Goal: Task Accomplishment & Management: Manage account settings

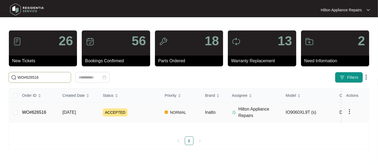
type input "WO#626516"
click at [66, 114] on span "[DATE]" at bounding box center [68, 112] width 13 height 5
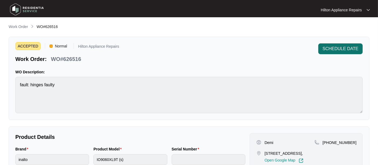
click at [332, 48] on span "SCHEDULE DATE" at bounding box center [341, 48] width 36 height 6
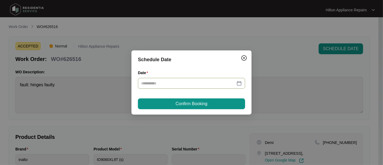
click at [239, 83] on div at bounding box center [191, 83] width 101 height 6
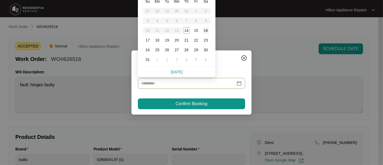
click at [205, 30] on div "16" at bounding box center [205, 30] width 6 height 6
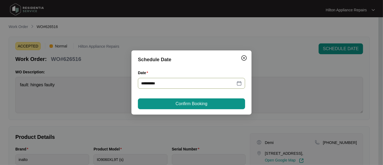
type input "**********"
click at [183, 103] on span "Confirm Booking" at bounding box center [192, 103] width 32 height 6
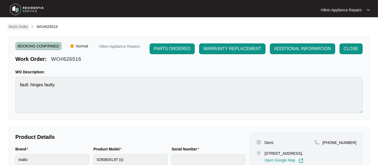
click at [15, 27] on p "Work Order" at bounding box center [18, 26] width 19 height 5
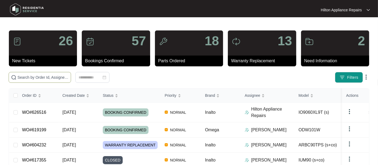
click at [17, 78] on input "text" at bounding box center [42, 77] width 51 height 6
paste input "WO#626516"
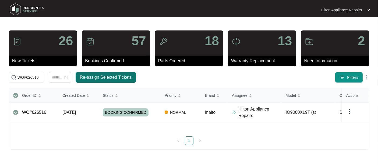
click at [100, 76] on span "Re-assign Selected Tickets" at bounding box center [106, 77] width 52 height 6
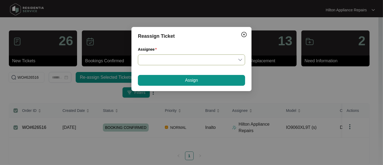
click at [242, 59] on div at bounding box center [191, 59] width 107 height 11
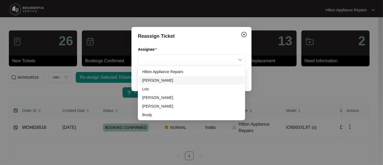
click at [152, 81] on div "[PERSON_NAME]" at bounding box center [191, 80] width 99 height 6
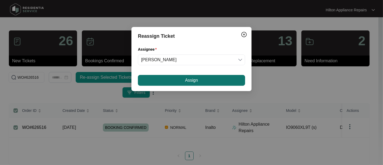
click at [177, 80] on button "Assign" at bounding box center [191, 80] width 107 height 11
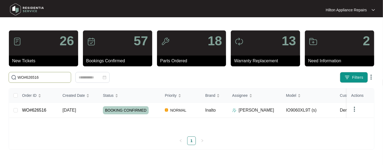
drag, startPoint x: 38, startPoint y: 75, endPoint x: 1, endPoint y: 77, distance: 37.5
click at [1, 77] on main "26 New Tickets 57 Bookings Confirmed 18 Parts Ordered 13 Warranty Replacement 2…" at bounding box center [191, 82] width 383 height 165
paste input "1588"
type input "WO#621588"
click at [64, 109] on span "[DATE]" at bounding box center [68, 110] width 13 height 5
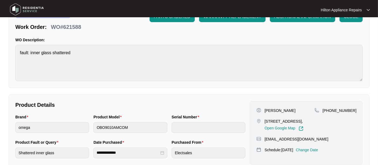
scroll to position [90, 0]
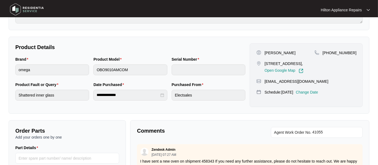
click at [90, 69] on div "Brand omega Product Model OBO9010AMCOM Serial Number" at bounding box center [130, 68] width 234 height 25
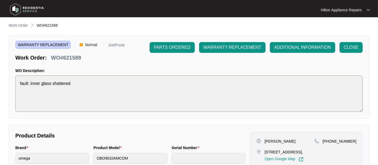
scroll to position [0, 0]
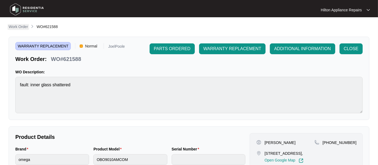
click at [21, 26] on p "Work Order" at bounding box center [18, 26] width 19 height 5
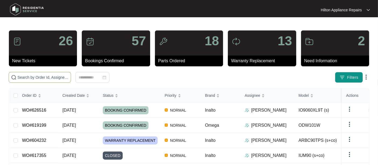
click at [27, 78] on input "text" at bounding box center [42, 77] width 51 height 6
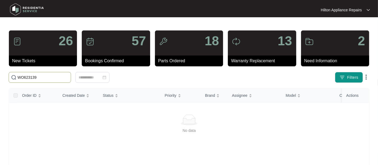
click at [23, 78] on input "WO623139" at bounding box center [42, 77] width 51 height 6
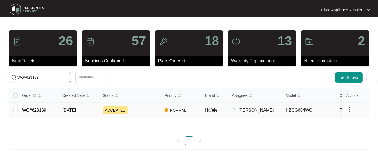
type input "WO#623139"
click at [71, 112] on span "[DATE]" at bounding box center [68, 110] width 13 height 5
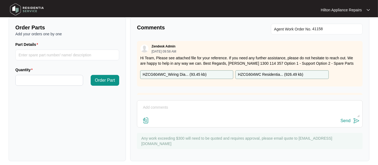
scroll to position [207, 0]
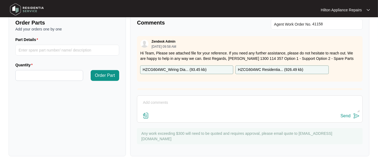
click at [154, 101] on textarea at bounding box center [250, 105] width 220 height 14
type textarea "f"
click at [162, 103] on textarea "Notes from Tech "" at bounding box center [250, 105] width 220 height 14
click at [186, 102] on textarea "Notes from Gas Tech "" at bounding box center [250, 105] width 220 height 14
paste textarea "Start 0840 Finish 0940 Attended property for wok burner not always igniting Upo…"
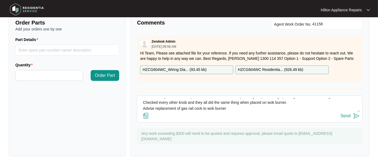
scroll to position [77, 0]
click at [227, 108] on textarea "Notes from Gas Tech " Start 0840 Finish 0940 Attended property for wok burner n…" at bounding box center [250, 105] width 220 height 14
type textarea "Notes from Gas Tech " Start 0840 Finish 0940 Attended property for wok burner n…"
click at [144, 114] on img at bounding box center [146, 115] width 6 height 6
click at [0, 0] on input "file" at bounding box center [0, 0] width 0 height 0
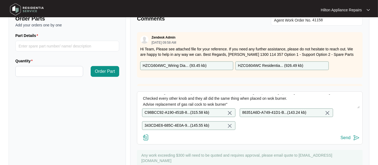
click at [345, 140] on div "Send" at bounding box center [346, 137] width 10 height 5
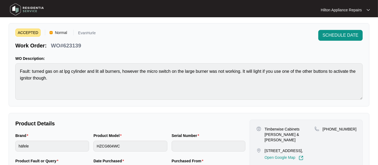
scroll to position [0, 0]
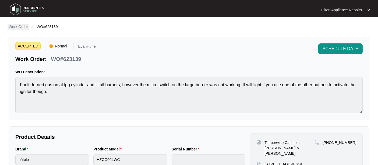
click at [16, 27] on p "Work Order" at bounding box center [18, 26] width 19 height 5
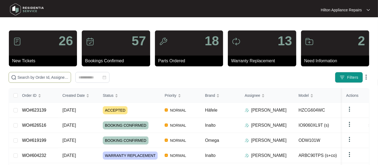
click at [22, 75] on input "text" at bounding box center [42, 77] width 51 height 6
paste input "WO#621588"
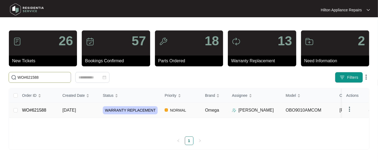
type input "WO#621588"
click at [72, 112] on span "[DATE]" at bounding box center [68, 110] width 13 height 5
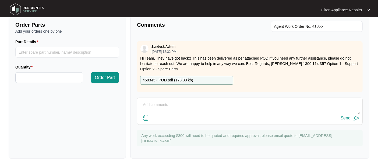
scroll to position [197, 0]
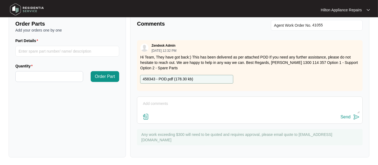
click at [149, 103] on textarea at bounding box center [250, 106] width 220 height 14
type textarea "Called [PERSON_NAME] LMTC & texted"
click at [345, 116] on div "Send" at bounding box center [346, 116] width 10 height 5
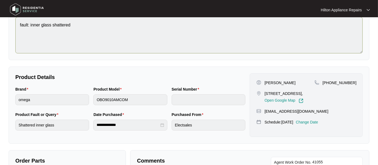
scroll to position [0, 0]
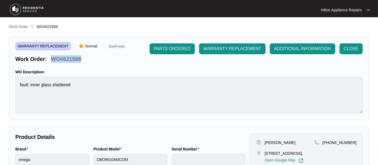
drag, startPoint x: 59, startPoint y: 59, endPoint x: 50, endPoint y: 59, distance: 9.2
click at [50, 59] on div "Work Order: WO#621588" at bounding box center [70, 57] width 110 height 9
copy p "WO#621588"
click at [11, 26] on p "Work Order" at bounding box center [18, 26] width 19 height 5
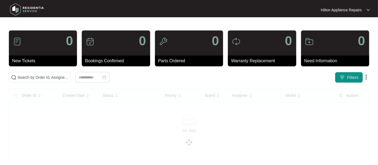
click at [15, 26] on main "0 New Tickets 0 Bookings Confirmed 0 Parts Ordered 0 Warranty Replacement 0 Nee…" at bounding box center [189, 135] width 378 height 271
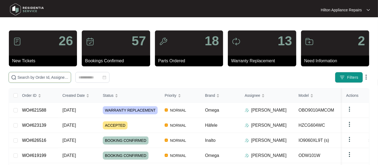
click at [22, 77] on input "text" at bounding box center [42, 77] width 51 height 6
paste input "WO#624242"
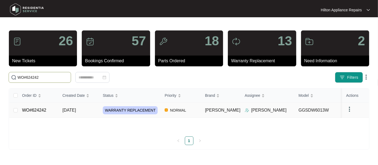
type input "WO#624242"
click at [69, 112] on span "[DATE]" at bounding box center [68, 110] width 13 height 5
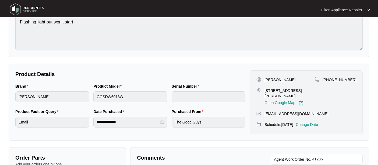
scroll to position [90, 0]
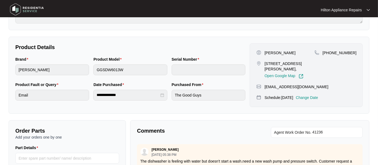
click at [314, 96] on p "Change Date" at bounding box center [307, 97] width 22 height 5
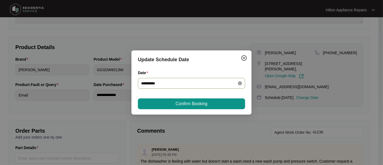
click at [240, 83] on icon "close-circle" at bounding box center [240, 83] width 4 height 4
click at [239, 83] on div at bounding box center [191, 83] width 101 height 6
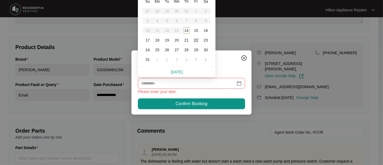
click at [194, 40] on div "22" at bounding box center [196, 40] width 6 height 6
type input "**********"
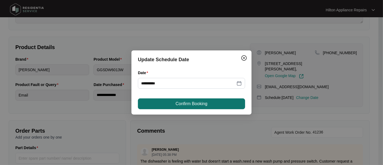
click at [193, 102] on span "Confirm Booking" at bounding box center [192, 103] width 32 height 6
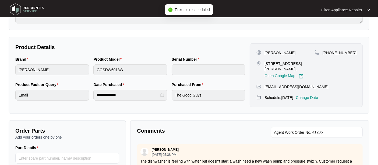
scroll to position [0, 0]
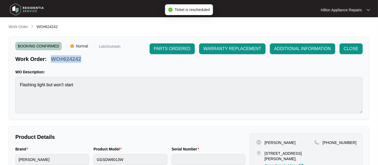
drag, startPoint x: 85, startPoint y: 57, endPoint x: 53, endPoint y: 58, distance: 31.5
click at [53, 58] on div "Work Order: WO#624242" at bounding box center [67, 57] width 105 height 9
copy p "WO#624242"
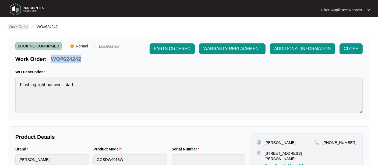
click at [12, 26] on p "Work Order" at bounding box center [18, 26] width 19 height 5
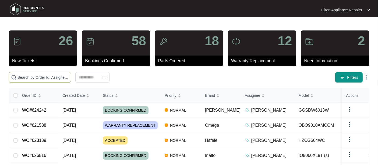
click at [25, 77] on input "text" at bounding box center [42, 77] width 51 height 6
paste input "WO#624242"
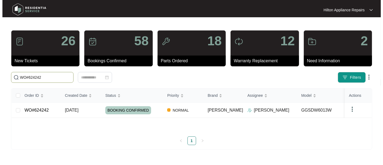
scroll to position [8, 0]
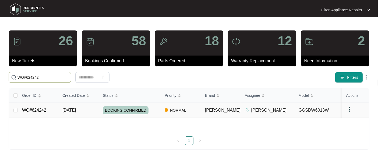
type input "WO#624242"
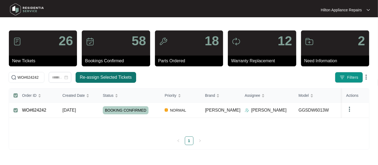
click at [94, 74] on span "Re-assign Selected Tickets" at bounding box center [106, 77] width 52 height 6
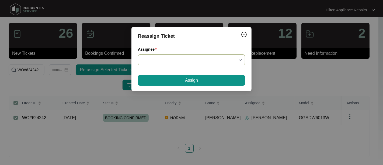
click at [240, 60] on input "Assignee" at bounding box center [191, 60] width 101 height 10
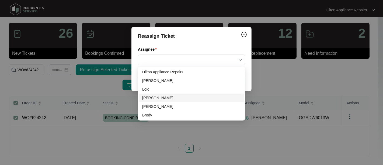
click at [149, 98] on div "[PERSON_NAME]" at bounding box center [191, 98] width 99 height 6
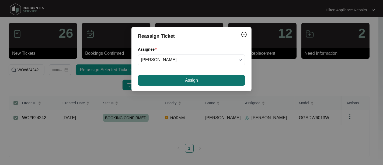
click at [182, 81] on button "Assign" at bounding box center [191, 80] width 107 height 11
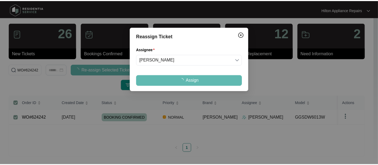
scroll to position [0, 0]
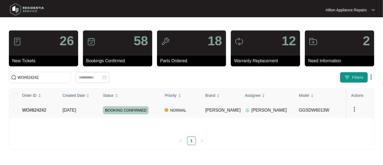
click at [71, 110] on div "Order ID Created Date Status Priority Brand Assignee Model Customer Name Purcha…" at bounding box center [191, 116] width 364 height 57
click at [76, 109] on span "[DATE]" at bounding box center [68, 110] width 13 height 5
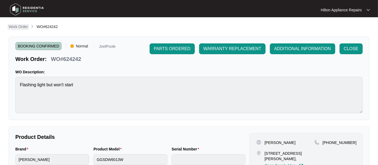
click at [19, 29] on p "Work Order" at bounding box center [18, 26] width 19 height 5
click at [18, 26] on p "Work Order" at bounding box center [18, 26] width 19 height 5
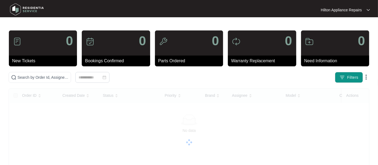
click at [13, 26] on main "0 New Tickets 0 Bookings Confirmed 0 Parts Ordered 0 Warranty Replacement 0 Nee…" at bounding box center [189, 135] width 378 height 271
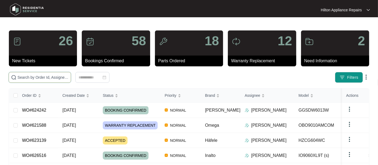
click at [26, 77] on input "text" at bounding box center [42, 77] width 51 height 6
paste input "618472"
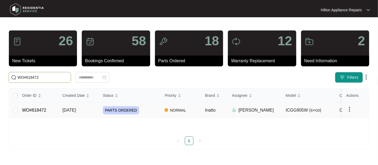
type input "WO#618472"
click at [64, 112] on span "[DATE]" at bounding box center [68, 110] width 13 height 5
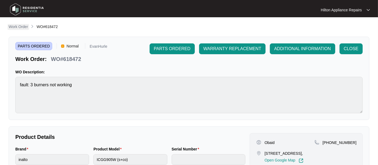
click at [14, 26] on p "Work Order" at bounding box center [18, 26] width 19 height 5
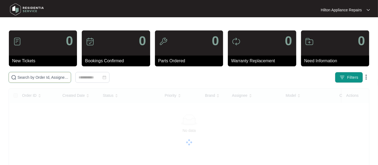
click at [26, 77] on input "text" at bounding box center [42, 77] width 51 height 6
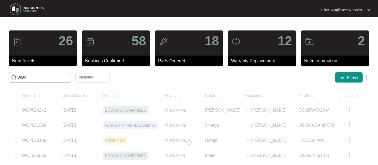
paste input "WO#624909"
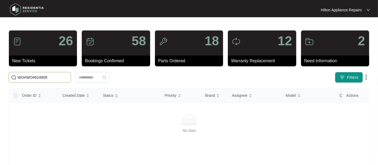
drag, startPoint x: 24, startPoint y: 78, endPoint x: 8, endPoint y: 78, distance: 16.2
click at [8, 78] on div "WO#WO#624909" at bounding box center [70, 77] width 129 height 11
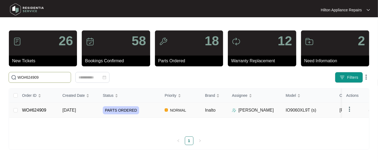
type input "WO#624909"
click at [67, 112] on span "[DATE]" at bounding box center [68, 110] width 13 height 5
click at [76, 112] on span "[DATE]" at bounding box center [68, 110] width 13 height 5
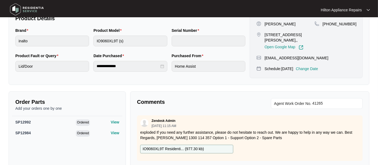
scroll to position [120, 0]
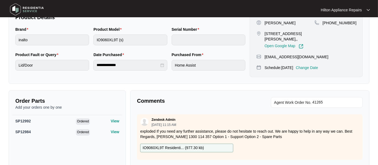
click at [316, 65] on p "Change Date" at bounding box center [307, 67] width 22 height 5
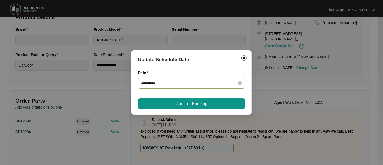
click at [237, 83] on div "**********" at bounding box center [191, 83] width 101 height 6
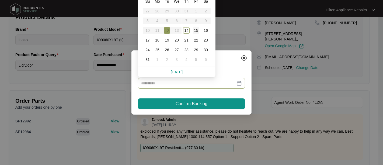
click at [197, 29] on div "15" at bounding box center [196, 30] width 6 height 6
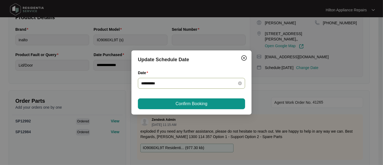
type input "**********"
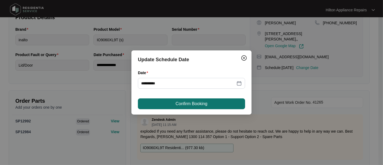
click at [185, 104] on span "Confirm Booking" at bounding box center [192, 103] width 32 height 6
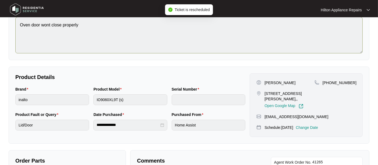
scroll to position [0, 0]
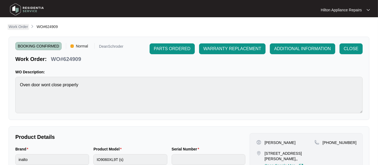
click at [15, 25] on p "Work Order" at bounding box center [18, 26] width 19 height 5
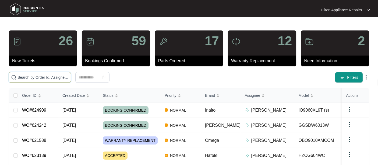
click at [26, 76] on input "text" at bounding box center [42, 77] width 51 height 6
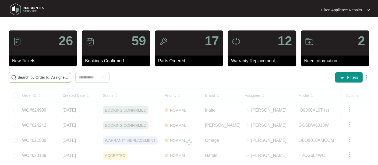
paste input "WO#623156"
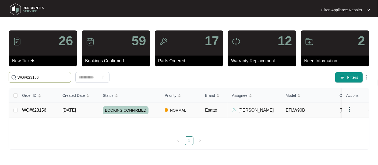
type input "WO#623156"
click at [73, 112] on span "[DATE]" at bounding box center [68, 110] width 13 height 5
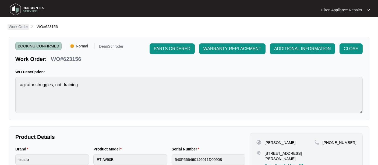
click at [20, 26] on p "Work Order" at bounding box center [18, 26] width 19 height 5
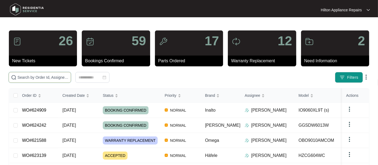
click at [38, 76] on input "text" at bounding box center [42, 77] width 51 height 6
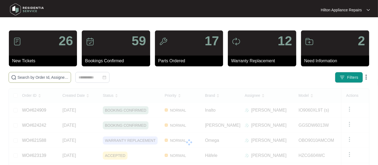
paste input "WO#626906"
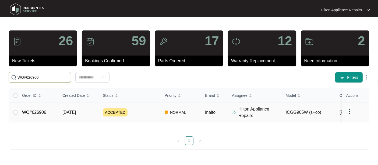
type input "WO#626906"
click at [71, 114] on span "[DATE]" at bounding box center [68, 112] width 13 height 5
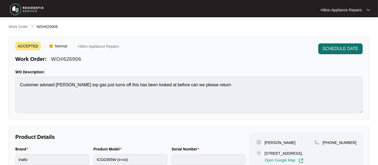
click at [336, 49] on span "SCHEDULE DATE" at bounding box center [341, 48] width 36 height 6
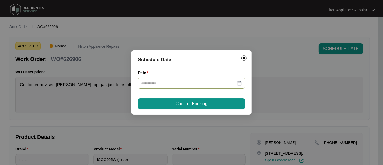
click at [238, 82] on div at bounding box center [191, 83] width 101 height 6
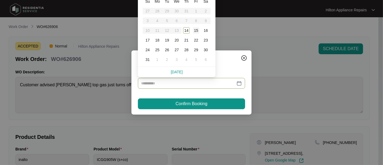
click at [197, 30] on div "15" at bounding box center [196, 30] width 6 height 6
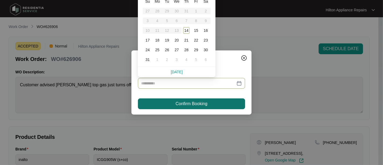
type input "**********"
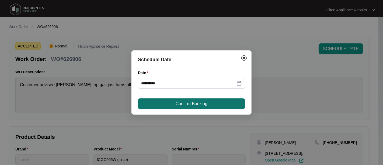
click at [185, 103] on span "Confirm Booking" at bounding box center [192, 103] width 32 height 6
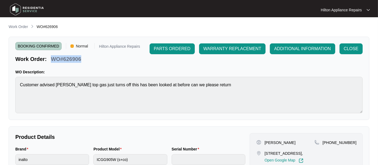
drag, startPoint x: 82, startPoint y: 59, endPoint x: 51, endPoint y: 59, distance: 30.7
click at [51, 59] on div "WO#626906" at bounding box center [66, 57] width 34 height 9
copy p "WO#626906"
click at [14, 26] on p "Work Order" at bounding box center [18, 26] width 19 height 5
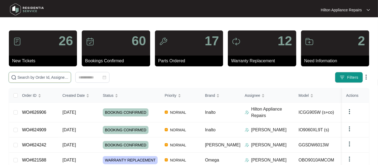
click at [21, 74] on span at bounding box center [40, 77] width 62 height 11
paste input "WO#626906"
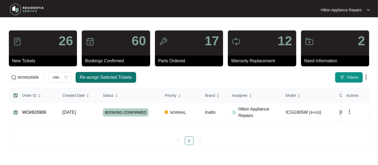
click at [101, 76] on span "Re-assign Selected Tickets" at bounding box center [106, 77] width 52 height 6
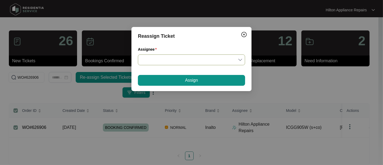
click at [240, 59] on input "Assignee" at bounding box center [191, 60] width 101 height 10
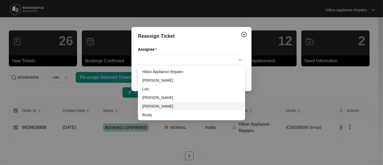
click at [151, 106] on div "[PERSON_NAME]" at bounding box center [191, 106] width 99 height 6
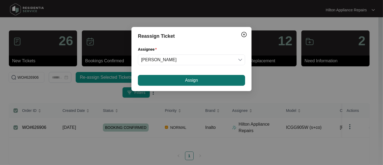
click at [182, 81] on button "Assign" at bounding box center [191, 80] width 107 height 11
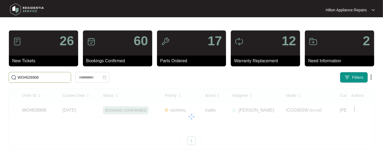
drag, startPoint x: 46, startPoint y: 77, endPoint x: 4, endPoint y: 77, distance: 41.5
click at [5, 78] on main "26 New Tickets 60 Bookings Confirmed 17 Parts Ordered 12 Warranty Replacement 2…" at bounding box center [191, 82] width 383 height 165
paste input "627514"
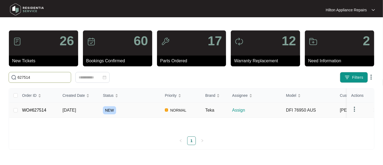
type input "627514"
click at [72, 111] on span "[DATE]" at bounding box center [68, 110] width 13 height 5
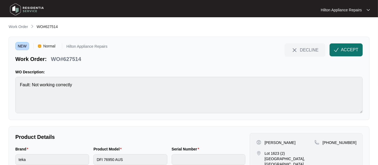
click at [345, 45] on button "ACCEPT" at bounding box center [346, 49] width 33 height 13
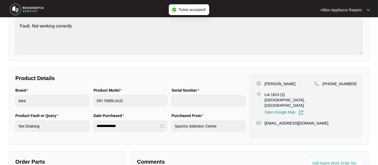
scroll to position [60, 0]
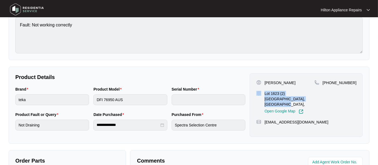
drag, startPoint x: 290, startPoint y: 98, endPoint x: 262, endPoint y: 93, distance: 28.5
click at [262, 93] on div "Lot 1623 (2) [GEOGRAPHIC_DATA], [GEOGRAPHIC_DATA], Open Google Map" at bounding box center [286, 102] width 58 height 23
copy div "Lot 1623 (2) [GEOGRAPHIC_DATA], [GEOGRAPHIC_DATA]"
drag, startPoint x: 349, startPoint y: 83, endPoint x: 331, endPoint y: 85, distance: 18.2
click at [331, 85] on span "[PHONE_NUMBER]" at bounding box center [340, 82] width 34 height 4
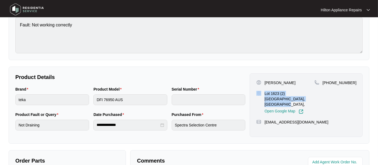
copy span "434255626"
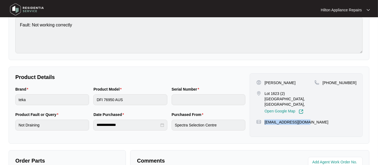
drag, startPoint x: 285, startPoint y: 117, endPoint x: 264, endPoint y: 118, distance: 20.2
click at [264, 119] on div "[EMAIL_ADDRESS][DOMAIN_NAME]" at bounding box center [307, 121] width 100 height 5
copy p "[EMAIL_ADDRESS][DOMAIN_NAME]"
click at [69, 94] on div "Brand teka Product Model DFI 76950 AUS Serial Number" at bounding box center [130, 98] width 234 height 25
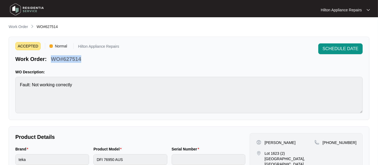
drag, startPoint x: 67, startPoint y: 60, endPoint x: 49, endPoint y: 60, distance: 17.8
click at [49, 60] on div "Work Order: WO#627514" at bounding box center [67, 57] width 104 height 9
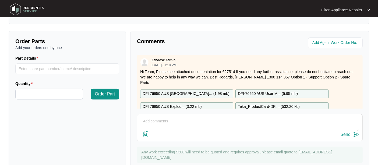
scroll to position [197, 0]
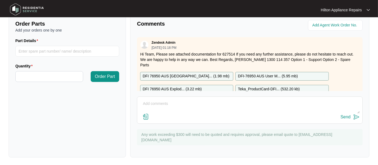
click at [202, 85] on div "DFI 76950 AUS Explod... ( 3.22 mb )" at bounding box center [186, 89] width 93 height 9
click at [159, 106] on textarea at bounding box center [250, 106] width 220 height 14
paste textarea "Called Sharif LMTC & Texted"
type textarea "Called Sharif LMTC & Texted"
click at [344, 116] on div "Send" at bounding box center [346, 116] width 10 height 5
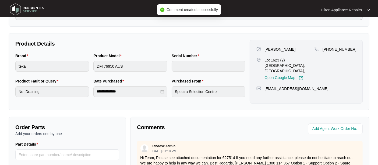
scroll to position [107, 0]
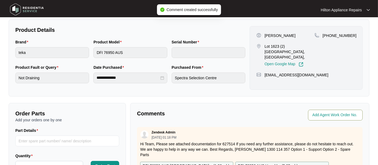
click at [324, 114] on input "string" at bounding box center [336, 115] width 47 height 6
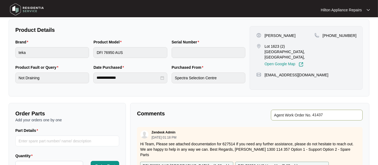
type input "41437"
click at [194, 112] on p "Comments" at bounding box center [191, 114] width 109 height 8
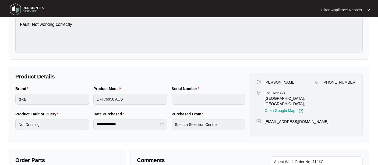
scroll to position [0, 0]
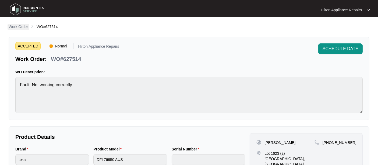
click at [12, 26] on p "Work Order" at bounding box center [18, 26] width 19 height 5
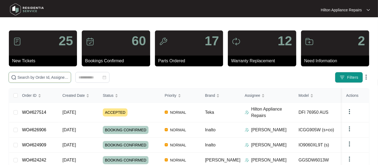
click at [35, 79] on input "text" at bounding box center [42, 77] width 51 height 6
paste input "627639"
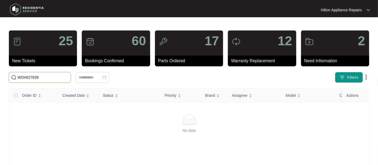
click at [26, 77] on input "WO#627639" at bounding box center [42, 77] width 51 height 6
type input "627639"
